Goal: Transaction & Acquisition: Download file/media

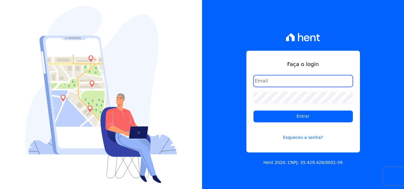
click at [299, 82] on input "email" at bounding box center [302, 81] width 99 height 12
type input "ligia.dias@construtoralaterza.com.br"
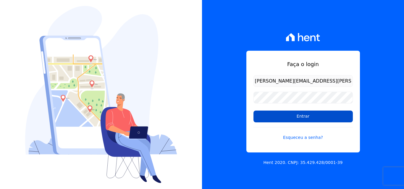
click at [257, 118] on input "Entrar" at bounding box center [302, 117] width 99 height 12
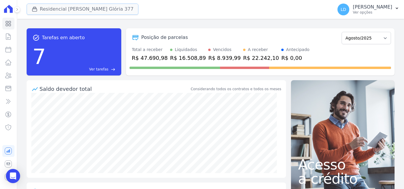
click at [62, 11] on button "Residencial [PERSON_NAME] Glória 377" at bounding box center [83, 9] width 112 height 11
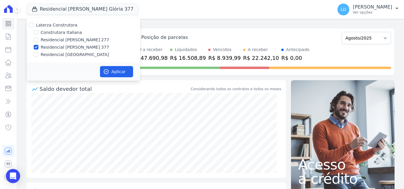
click at [57, 27] on label "Laterza Construtora" at bounding box center [56, 25] width 41 height 5
click at [34, 27] on input "Laterza Construtora" at bounding box center [31, 25] width 5 height 5
checkbox input "true"
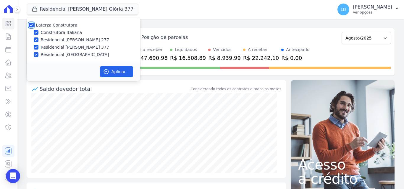
checkbox input "true"
click at [124, 71] on button "Aplicar" at bounding box center [116, 71] width 33 height 11
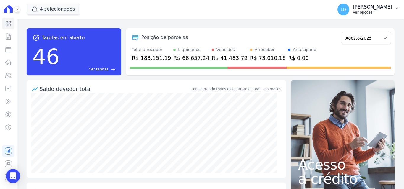
click at [368, 11] on p "Ver opções" at bounding box center [371, 12] width 39 height 5
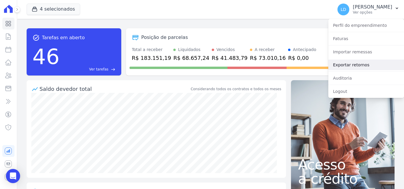
click at [356, 66] on link "Exportar retornos" at bounding box center [366, 65] width 76 height 11
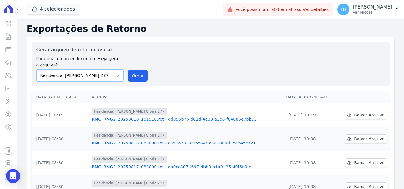
click at [94, 75] on select "Construtora Italiana Residencial [PERSON_NAME] 277 Residencial [PERSON_NAME][ST…" at bounding box center [79, 75] width 87 height 12
click at [365, 12] on p "Ver opções" at bounding box center [371, 12] width 39 height 5
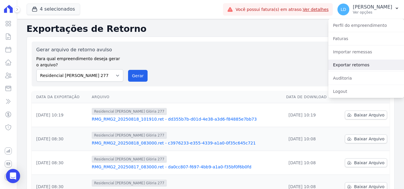
click at [362, 64] on link "Exportar retornos" at bounding box center [366, 65] width 76 height 11
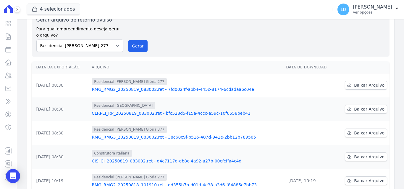
scroll to position [30, 0]
click at [92, 45] on select "Construtora Italiana Residencial [PERSON_NAME] 277 Residencial [PERSON_NAME][ST…" at bounding box center [79, 46] width 87 height 12
select select "29fc0423-bfd4-480a-835e-7e440cfe6eb8"
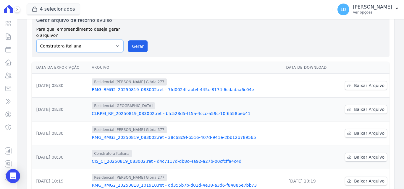
click at [36, 40] on select "Construtora Italiana Residencial [PERSON_NAME] 277 Residencial [PERSON_NAME][ST…" at bounding box center [79, 46] width 87 height 12
click at [139, 46] on button "Gerar" at bounding box center [137, 46] width 19 height 12
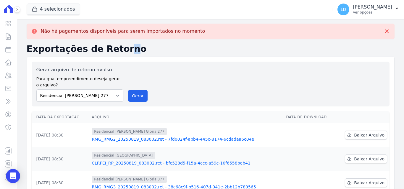
click at [90, 48] on h2 "Exportações de Retorno" at bounding box center [210, 49] width 367 height 11
click at [96, 97] on select "Construtora Italiana Residencial [PERSON_NAME] 277 Residencial [PERSON_NAME][ST…" at bounding box center [79, 96] width 87 height 12
click at [36, 90] on select "Construtora Italiana Residencial [PERSON_NAME] 277 Residencial [PERSON_NAME][ST…" at bounding box center [79, 96] width 87 height 12
click at [135, 102] on div "Gerar arquivo de retorno avulso Para qual empreendimento deseja gerar o arquivo…" at bounding box center [210, 84] width 357 height 45
click at [138, 97] on button "Gerar" at bounding box center [137, 96] width 19 height 12
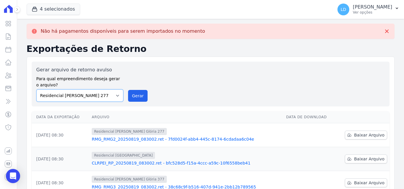
click at [103, 96] on select "Construtora Italiana Residencial [PERSON_NAME] 277 Residencial [PERSON_NAME][ST…" at bounding box center [79, 96] width 87 height 12
select select "0cd9190e-dfd9-46e5-afc8-7298ef4c0c2b"
click at [36, 90] on select "Construtora Italiana Residencial [PERSON_NAME] 277 Residencial [PERSON_NAME][ST…" at bounding box center [79, 96] width 87 height 12
click at [129, 99] on button "Gerar" at bounding box center [137, 96] width 19 height 12
drag, startPoint x: 88, startPoint y: 97, endPoint x: 88, endPoint y: 101, distance: 3.8
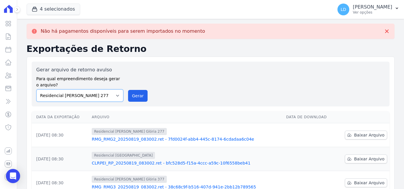
click at [88, 97] on select "Construtora Italiana Residencial [PERSON_NAME] 277 Residencial [PERSON_NAME][ST…" at bounding box center [79, 96] width 87 height 12
select select "6440c0a1-232b-4aa1-adfe-88cb95fffe46"
click at [36, 90] on select "Construtora Italiana Residencial [PERSON_NAME] 277 Residencial [PERSON_NAME][ST…" at bounding box center [79, 96] width 87 height 12
click at [139, 97] on button "Gerar" at bounding box center [137, 96] width 19 height 12
click at [366, 11] on p "Ver opções" at bounding box center [371, 12] width 39 height 5
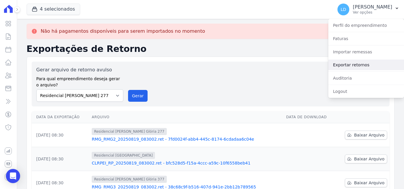
click at [357, 63] on link "Exportar retornos" at bounding box center [366, 65] width 76 height 11
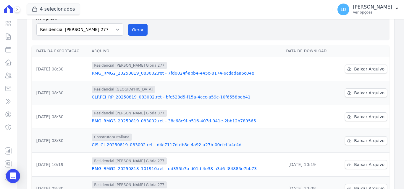
scroll to position [59, 0]
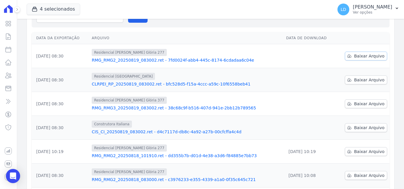
click at [354, 55] on span "Baixar Arquivo" at bounding box center [369, 56] width 30 height 6
click at [358, 77] on span "Baixar Arquivo" at bounding box center [369, 80] width 30 height 6
click at [372, 105] on span "Baixar Arquivo" at bounding box center [369, 104] width 30 height 6
click at [361, 129] on span "Baixar Arquivo" at bounding box center [369, 128] width 30 height 6
click at [367, 15] on button "LD [PERSON_NAME] Ver opções" at bounding box center [367, 9] width 71 height 17
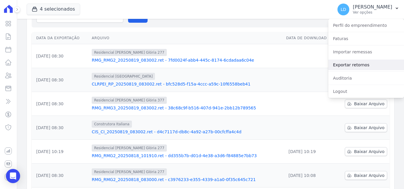
click at [366, 66] on link "Exportar retornos" at bounding box center [366, 65] width 76 height 11
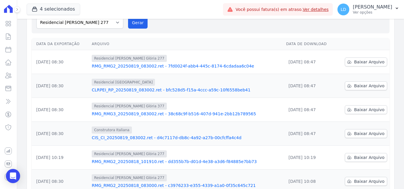
scroll to position [0, 0]
